Goal: Transaction & Acquisition: Purchase product/service

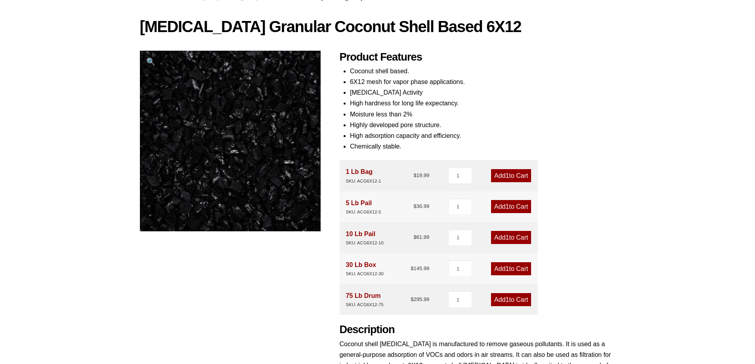
scroll to position [198, 0]
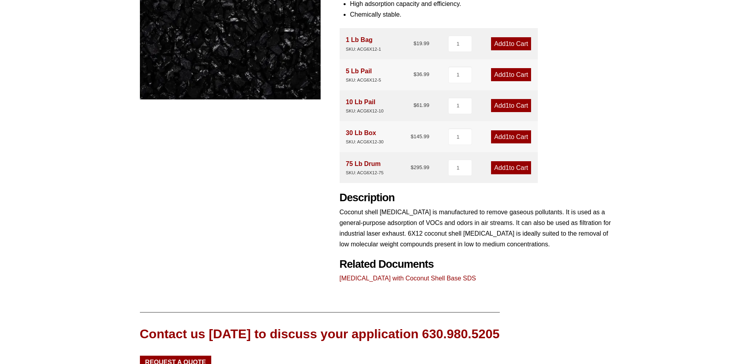
click at [643, 256] on div "Our website has detected that you are using an outdated browser that will preve…" at bounding box center [377, 139] width 755 height 674
click at [599, 50] on div "Product Features Coconut shell based. 6X12 mesh for vapor phase applications. […" at bounding box center [478, 102] width 276 height 366
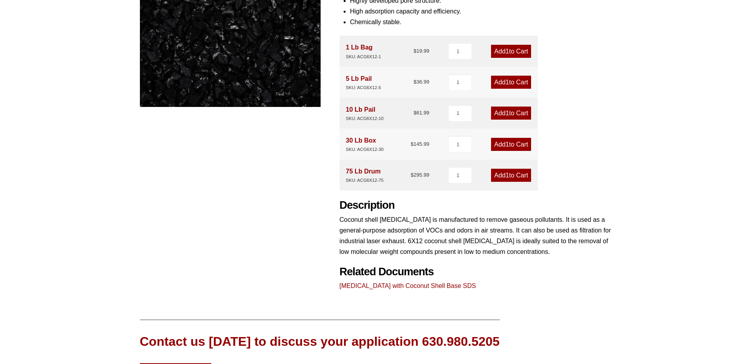
scroll to position [132, 0]
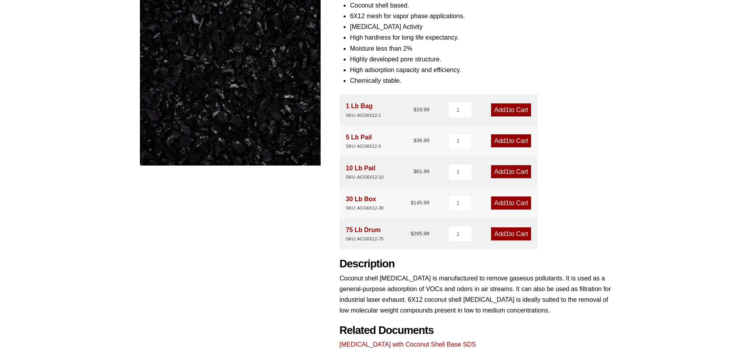
click at [527, 140] on link "Add 1 to Cart" at bounding box center [511, 140] width 40 height 13
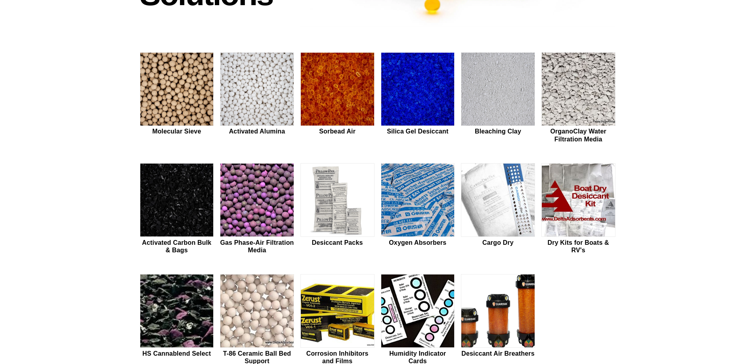
scroll to position [132, 0]
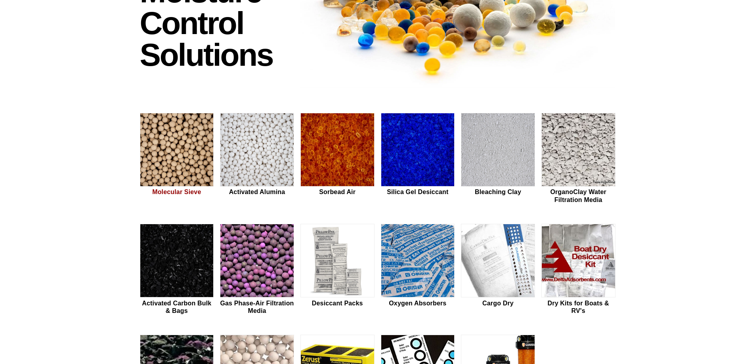
click at [190, 167] on img at bounding box center [176, 150] width 73 height 74
click at [150, 265] on img at bounding box center [176, 261] width 73 height 74
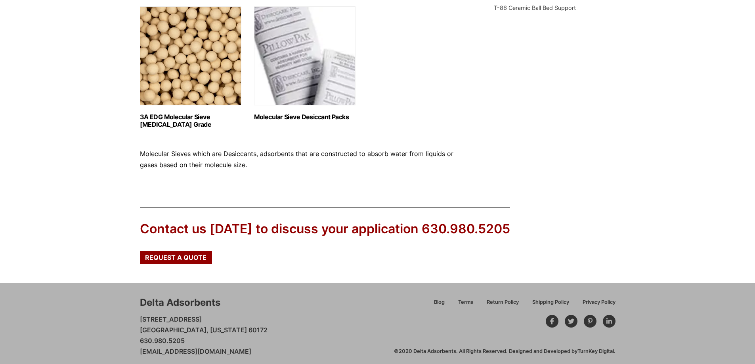
scroll to position [265, 0]
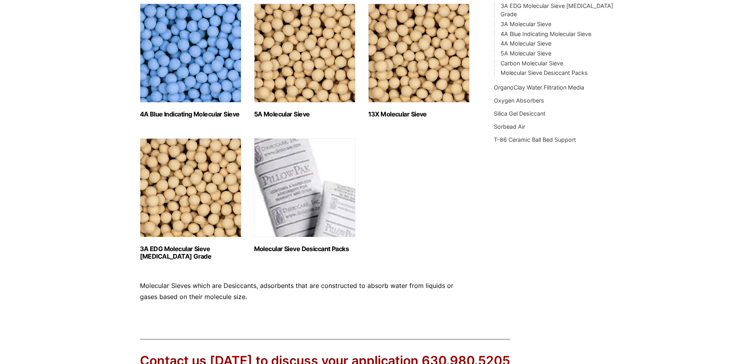
click at [178, 224] on img "Visit product category 3A EDG Molecular Sieve Ethanol Grade" at bounding box center [191, 187] width 102 height 99
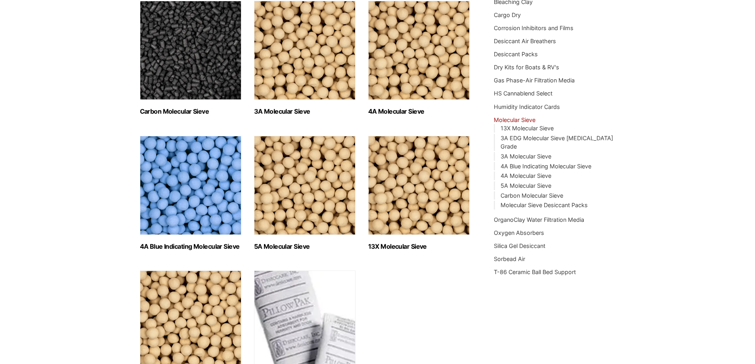
scroll to position [66, 0]
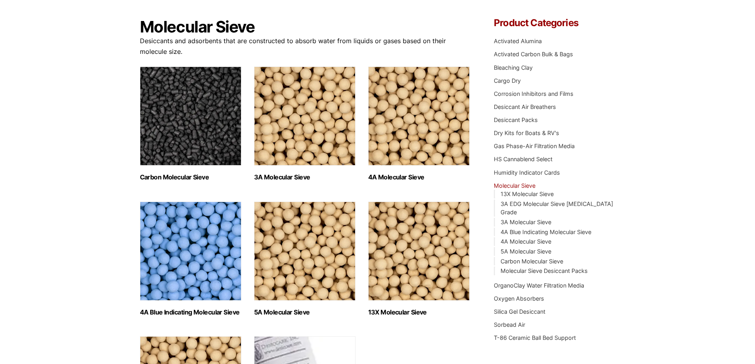
click at [278, 142] on img "Visit product category 3A Molecular Sieve" at bounding box center [305, 116] width 102 height 99
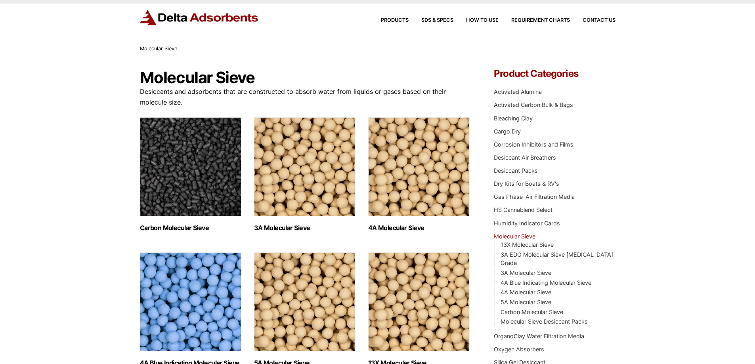
scroll to position [0, 0]
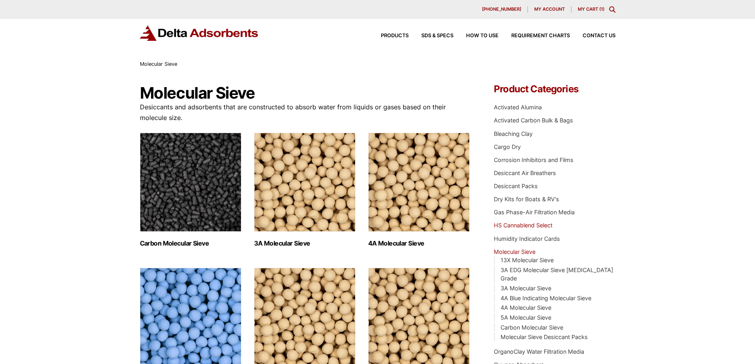
click at [539, 228] on link "HS Cannablend Select" at bounding box center [523, 225] width 59 height 7
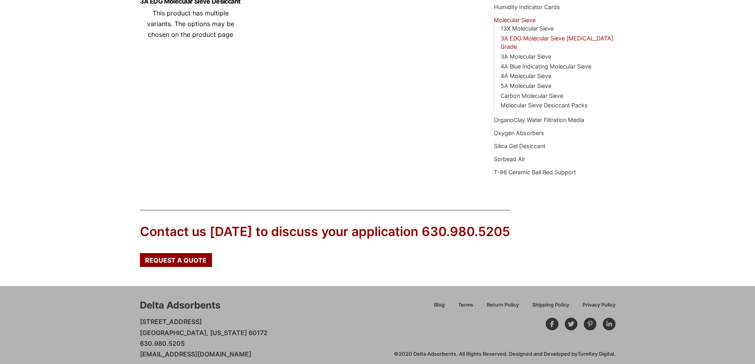
scroll to position [34, 0]
